Goal: Find specific page/section: Find specific page/section

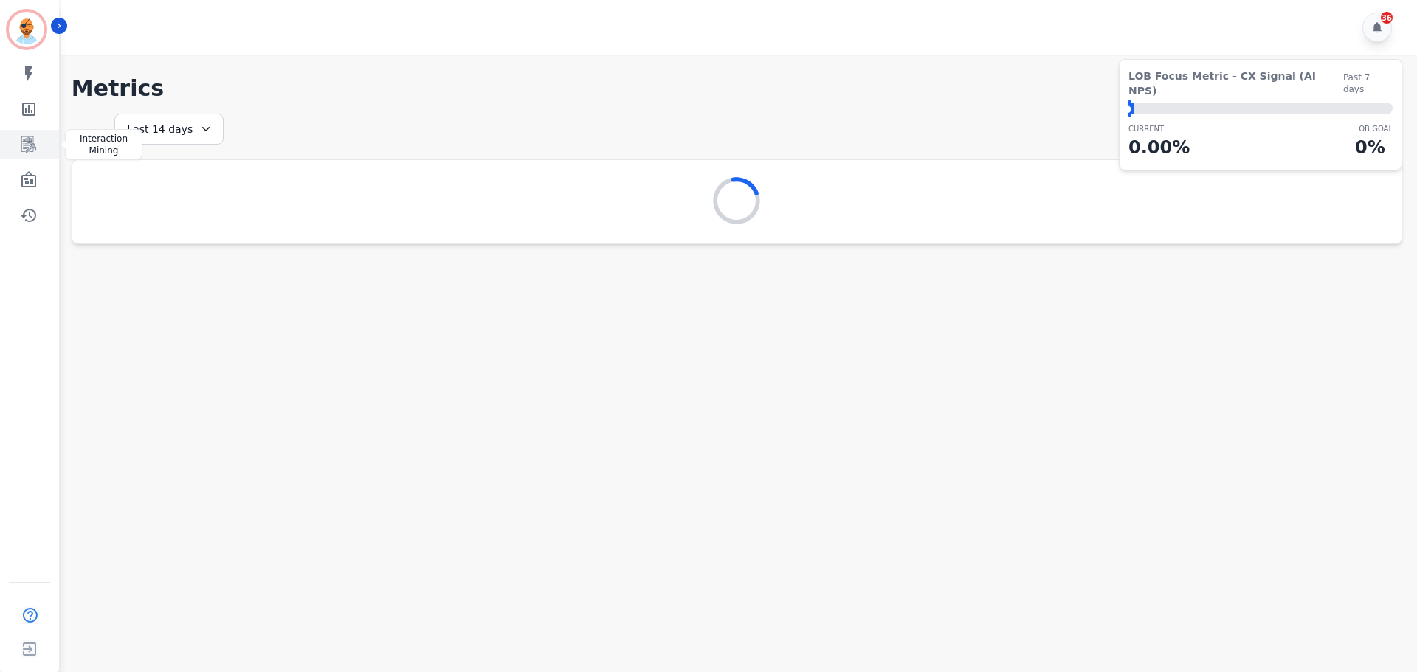
click at [40, 145] on link "Sidebar" at bounding box center [30, 145] width 57 height 30
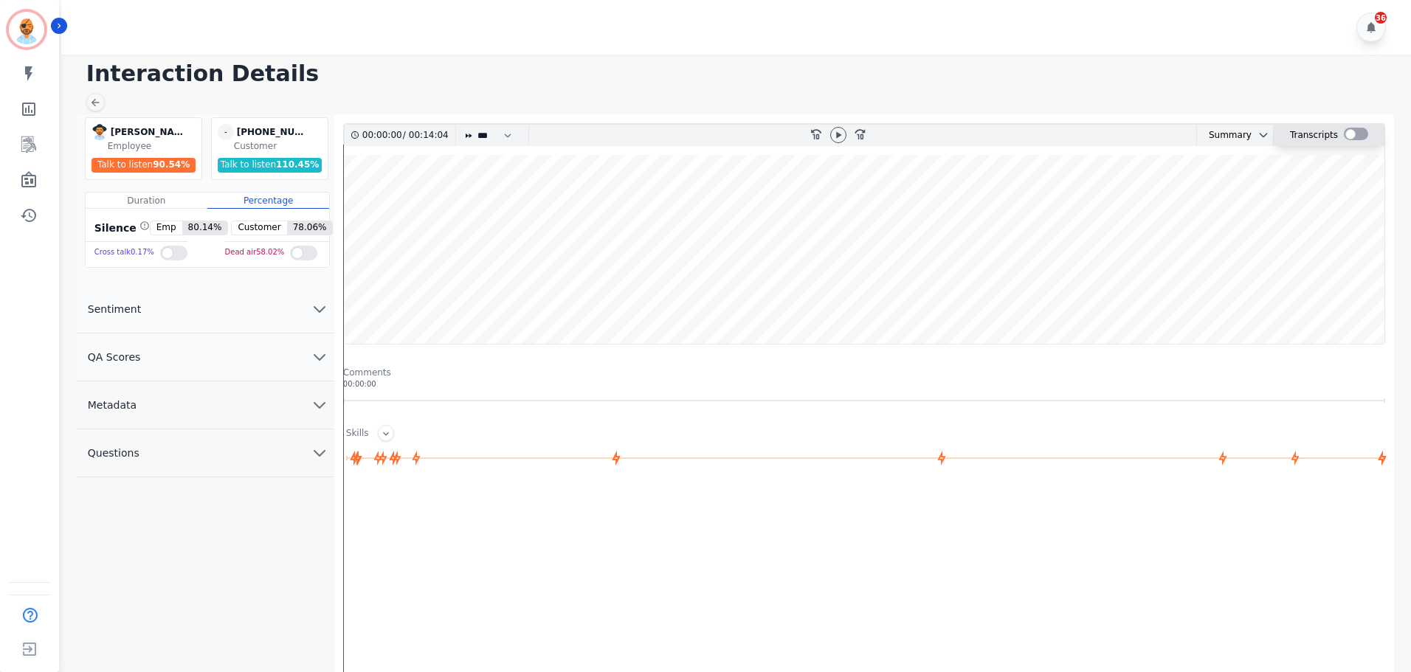
click at [1346, 134] on div at bounding box center [1356, 134] width 24 height 13
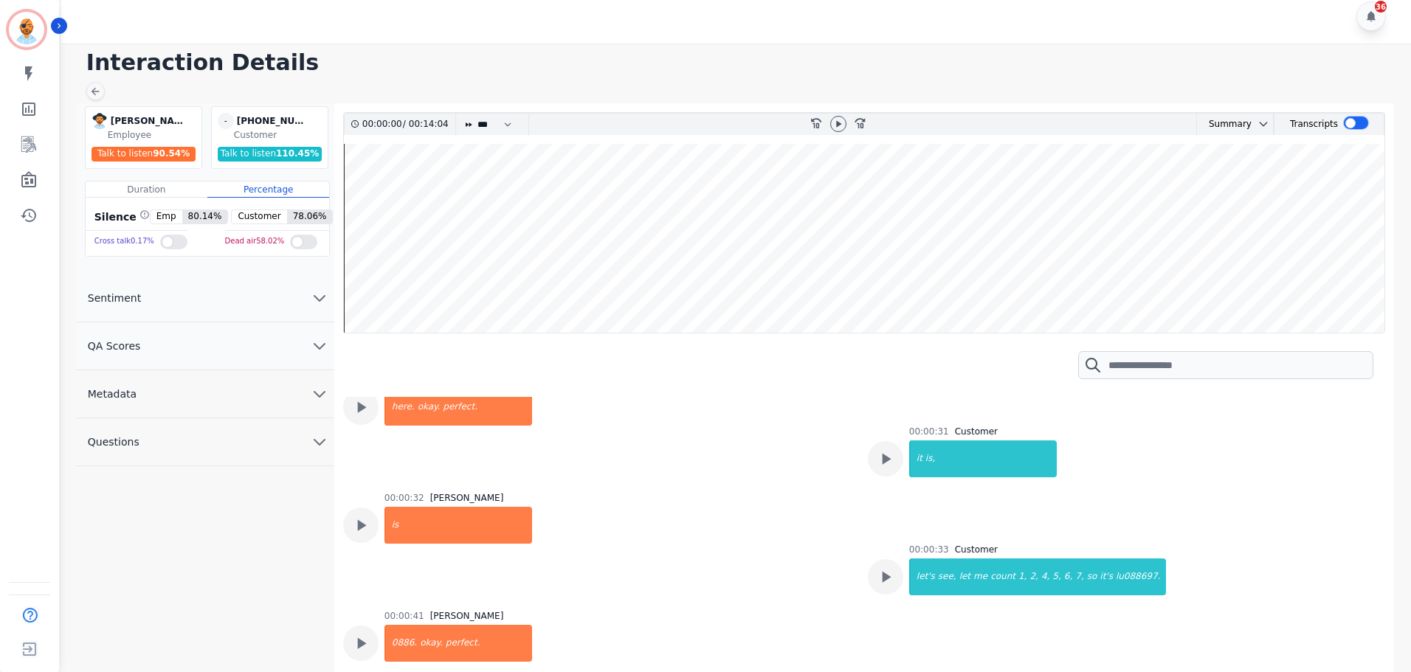
scroll to position [1180, 0]
